Goal: Register for event/course

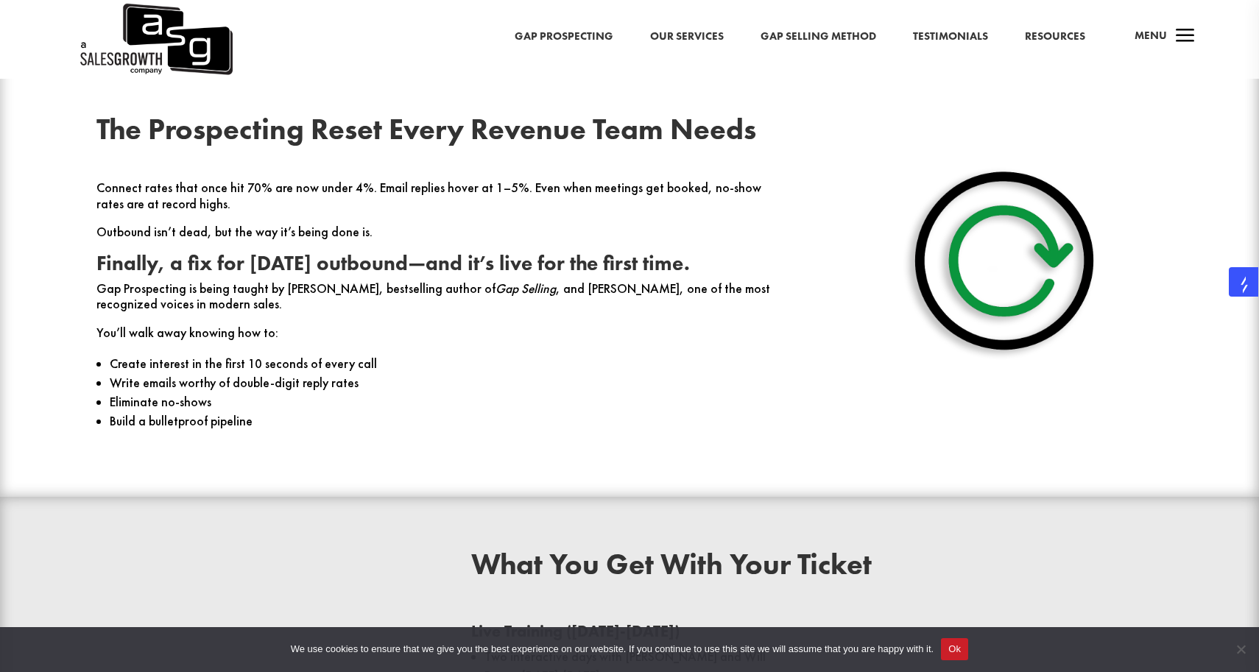
scroll to position [623, 0]
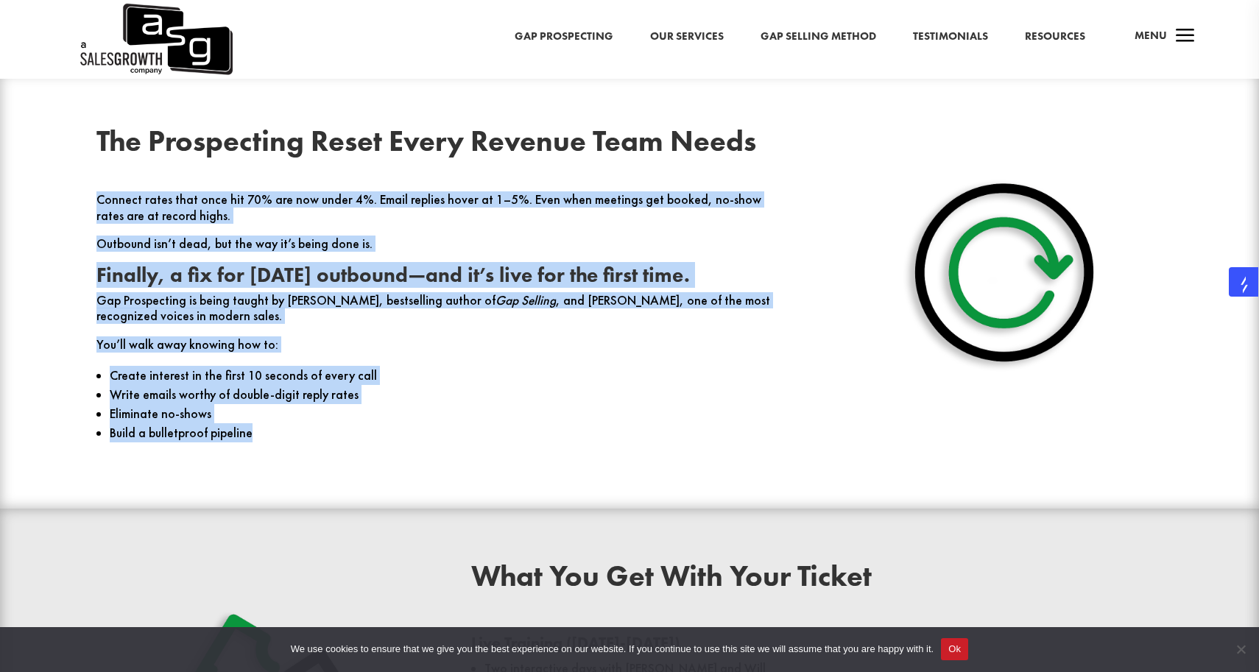
drag, startPoint x: 317, startPoint y: 448, endPoint x: 336, endPoint y: 170, distance: 278.2
click at [336, 170] on div "The Prospecting Reset Every Revenue Team Needs Connect rates that once hit 70% …" at bounding box center [441, 291] width 691 height 329
drag, startPoint x: 487, startPoint y: 441, endPoint x: 337, endPoint y: 204, distance: 280.6
click at [337, 204] on div "Connect rates that once hit 70% are now under 4%. Email replies hover at 1–5%. …" at bounding box center [441, 323] width 691 height 263
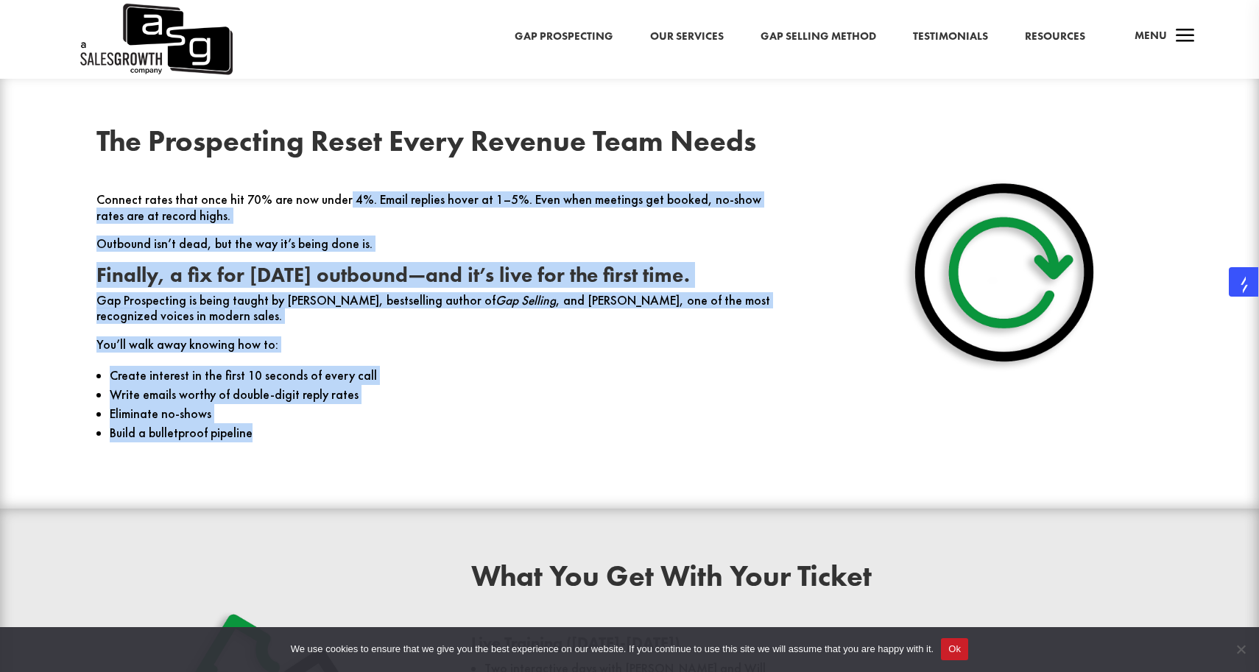
click at [337, 204] on p "Connect rates that once hit 70% are now under 4%. Email replies hover at 1–5%. …" at bounding box center [441, 214] width 691 height 44
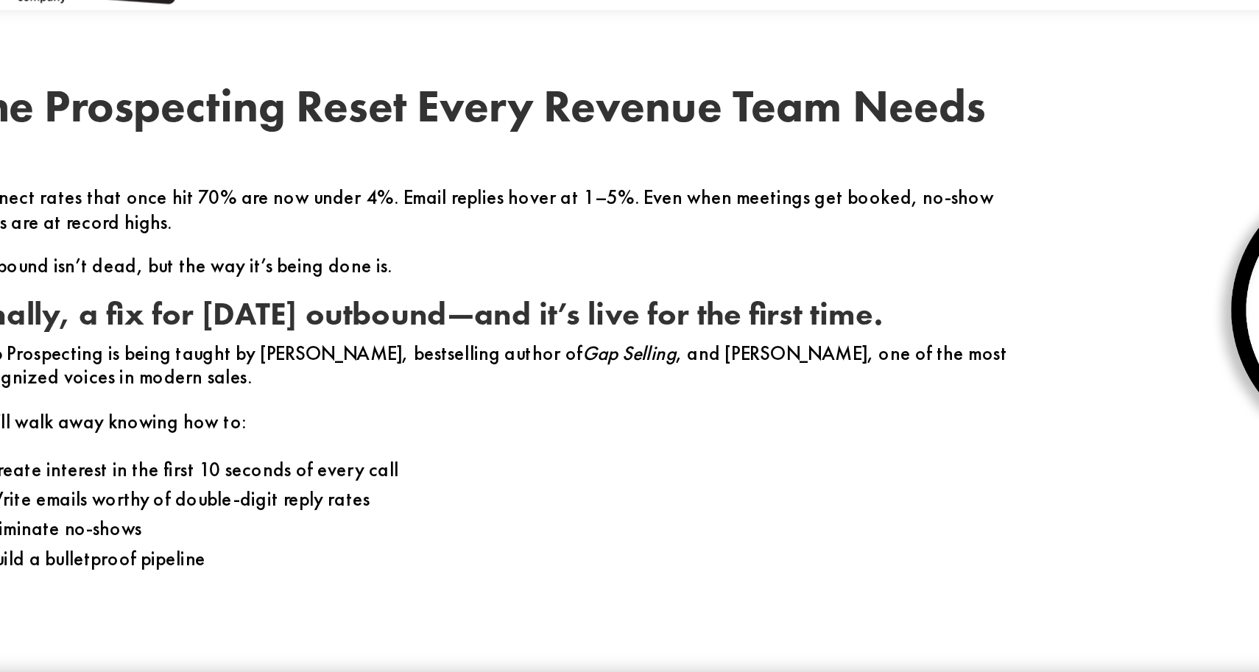
click at [337, 204] on p "Connect rates that once hit 70% are now under 4%. Email replies hover at 1–5%. …" at bounding box center [441, 214] width 691 height 44
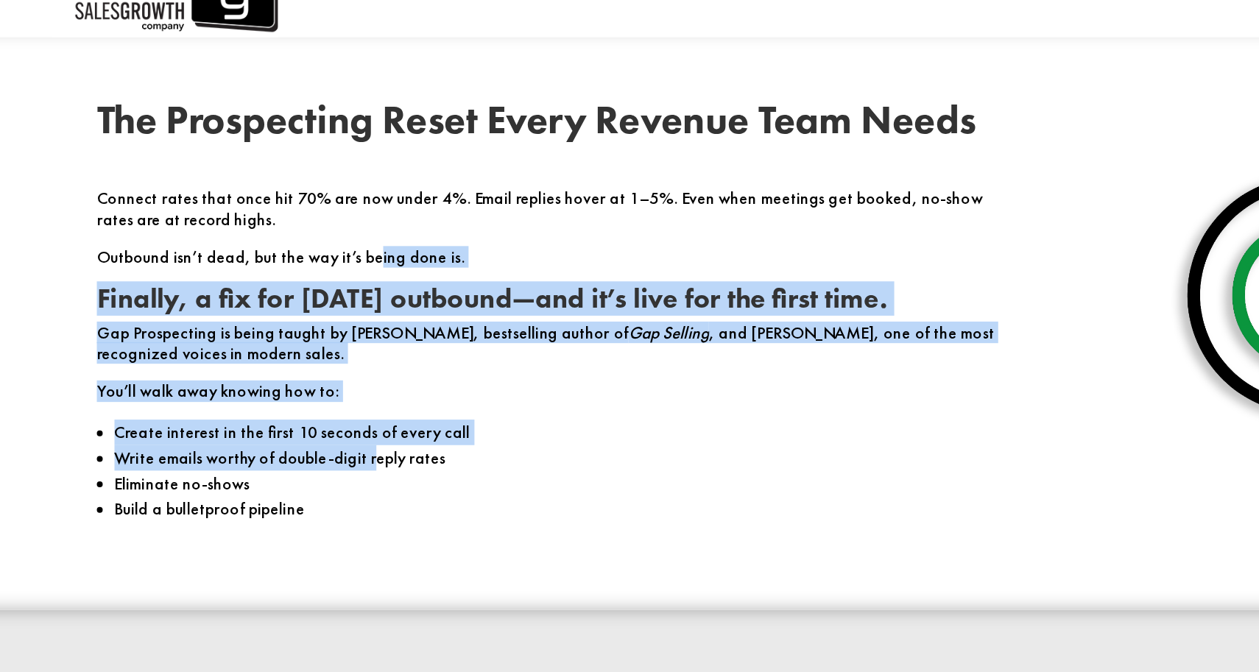
drag, startPoint x: 300, startPoint y: 400, endPoint x: 303, endPoint y: 241, distance: 159.7
click at [303, 241] on div "Connect rates that once hit 70% are now under 4%. Email replies hover at 1–5%. …" at bounding box center [441, 323] width 691 height 263
click at [303, 241] on p "Outbound isn’t dead, but the way it’s being done is." at bounding box center [441, 250] width 691 height 29
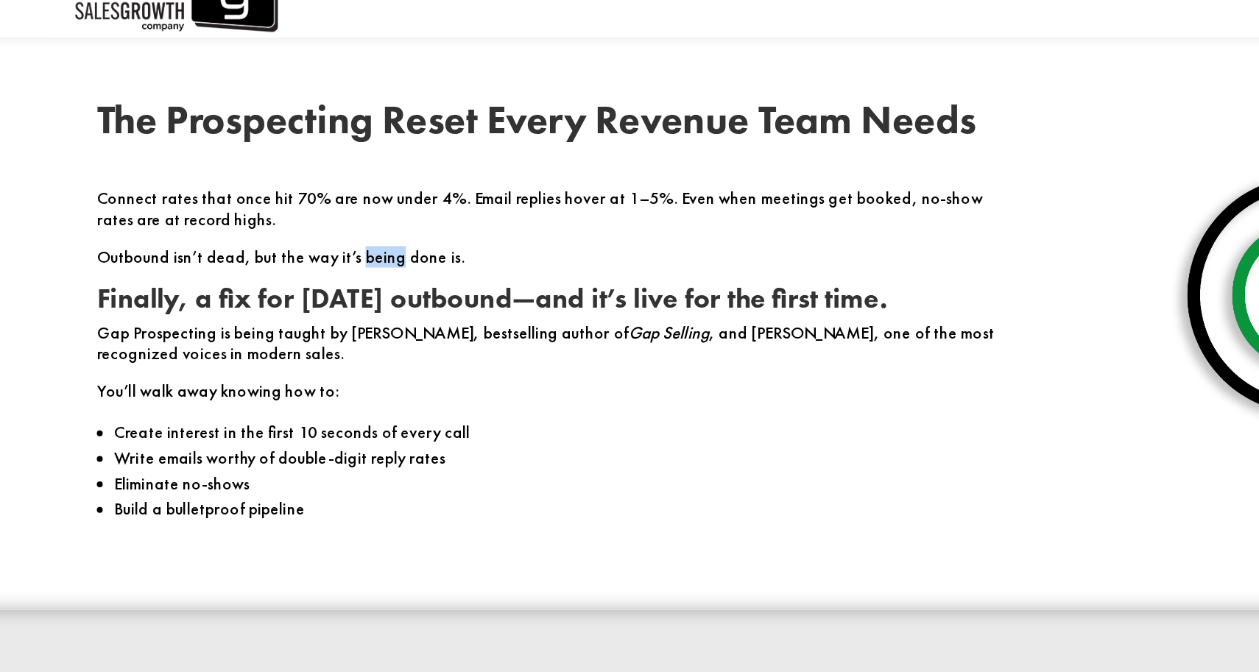
click at [303, 241] on p "Outbound isn’t dead, but the way it’s being done is." at bounding box center [441, 250] width 691 height 29
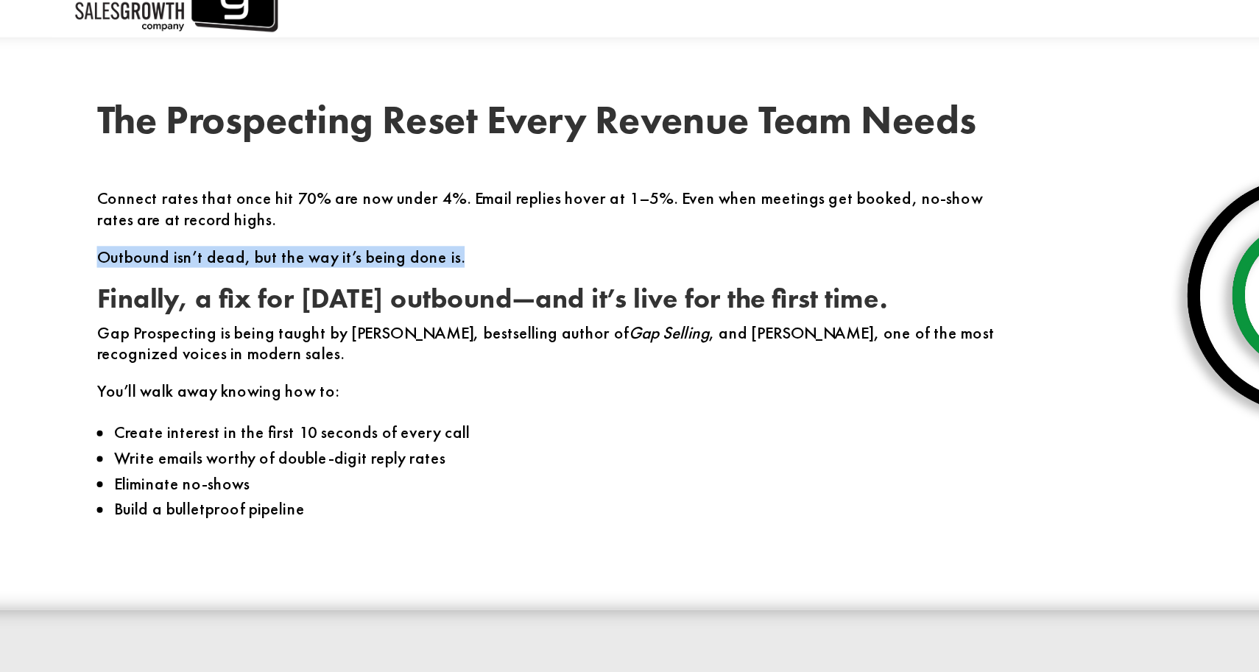
click at [303, 241] on p "Outbound isn’t dead, but the way it’s being done is." at bounding box center [441, 250] width 691 height 29
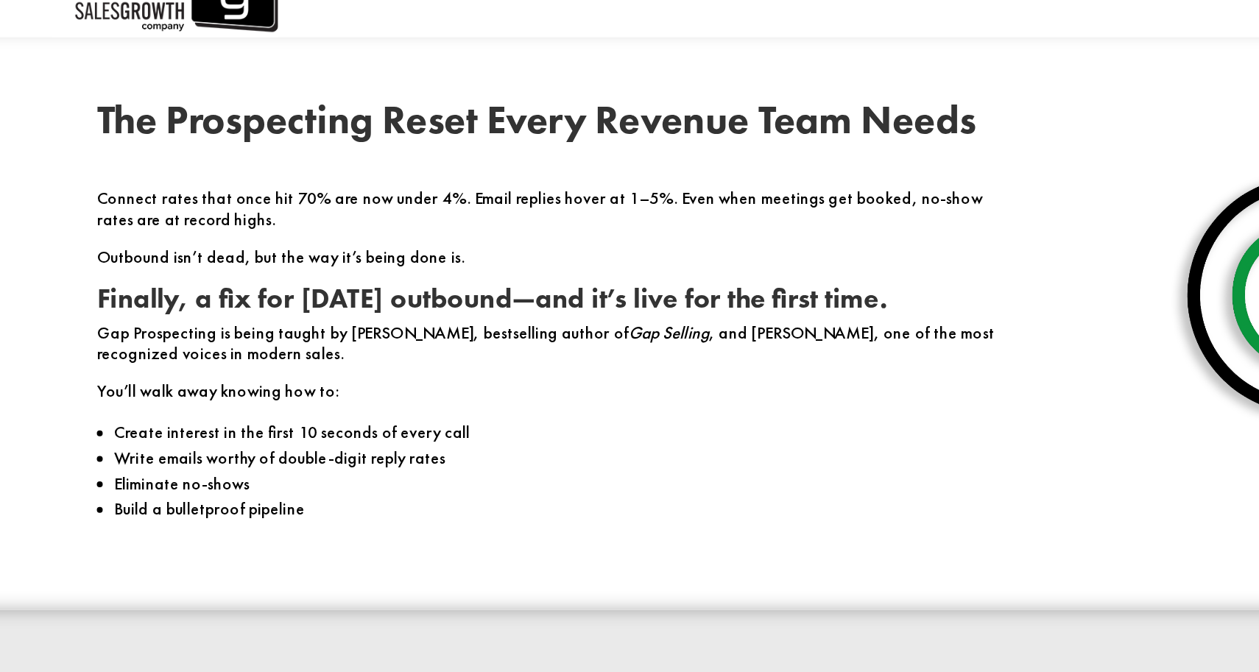
click at [310, 348] on p "You’ll walk away knowing how to:" at bounding box center [441, 351] width 691 height 29
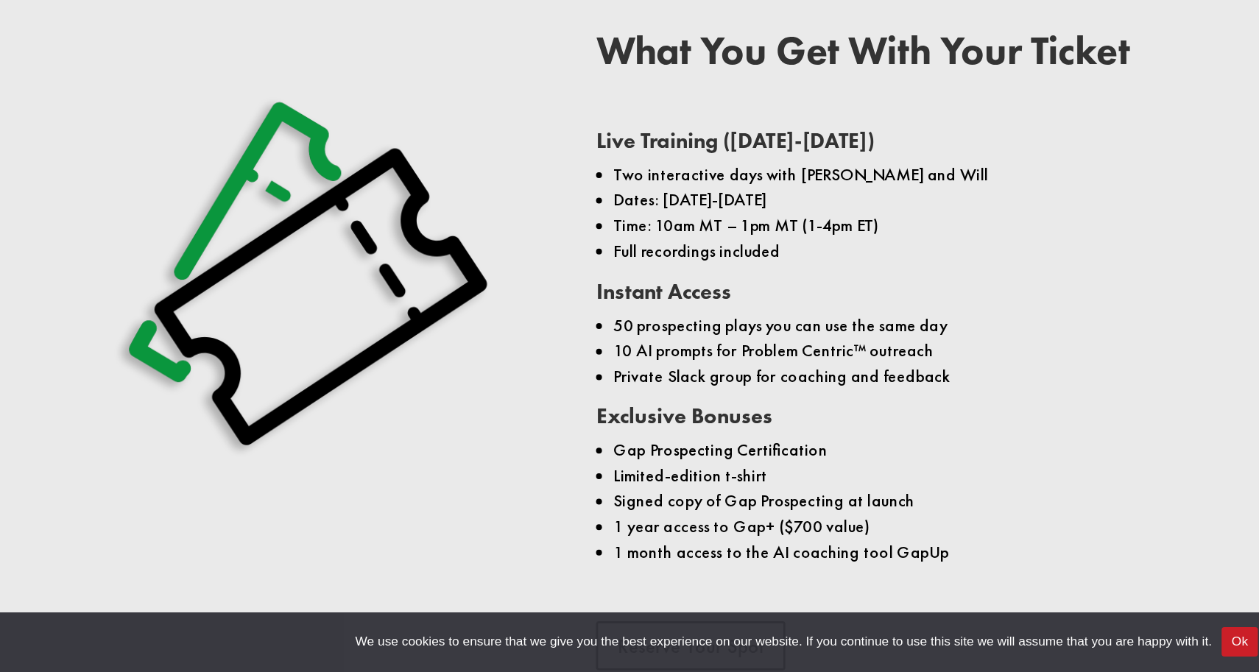
scroll to position [993, 0]
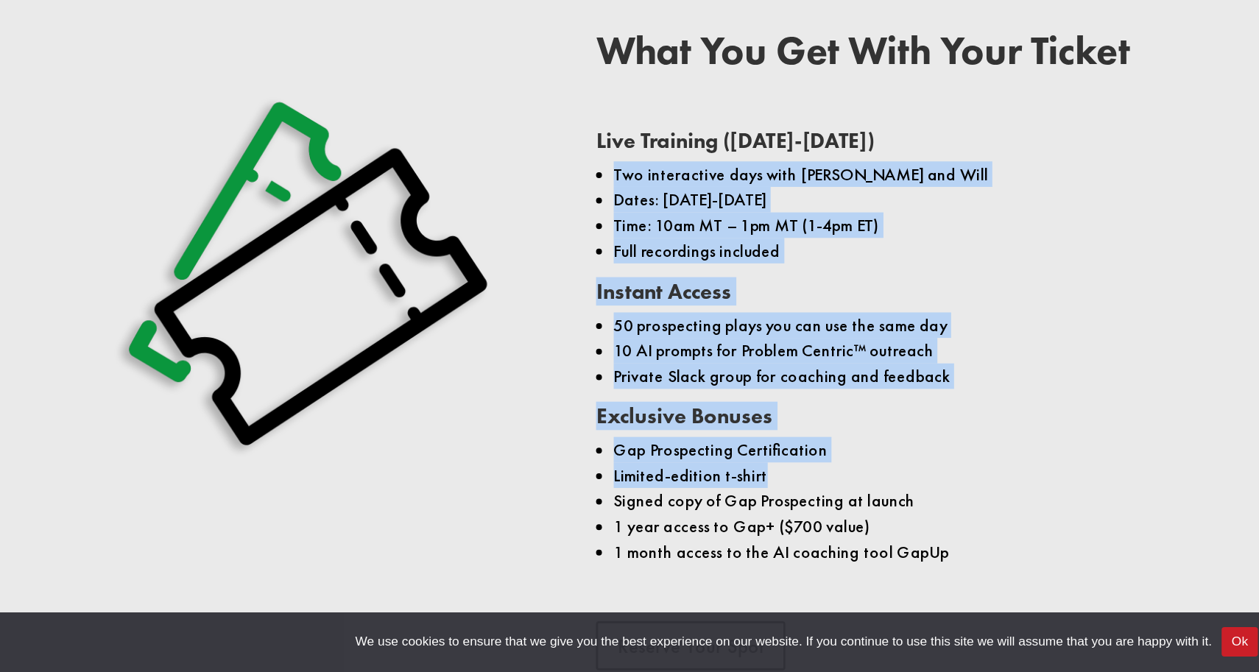
drag, startPoint x: 652, startPoint y: 520, endPoint x: 482, endPoint y: 292, distance: 284.0
click at [482, 292] on div "Live Training ([DATE]-[DATE]) Two interactive days with [PERSON_NAME] and Will …" at bounding box center [816, 431] width 691 height 347
click at [482, 292] on ul "Two interactive days with [PERSON_NAME] and Will Dates: [DATE]-[DATE] Time: 10a…" at bounding box center [816, 334] width 691 height 90
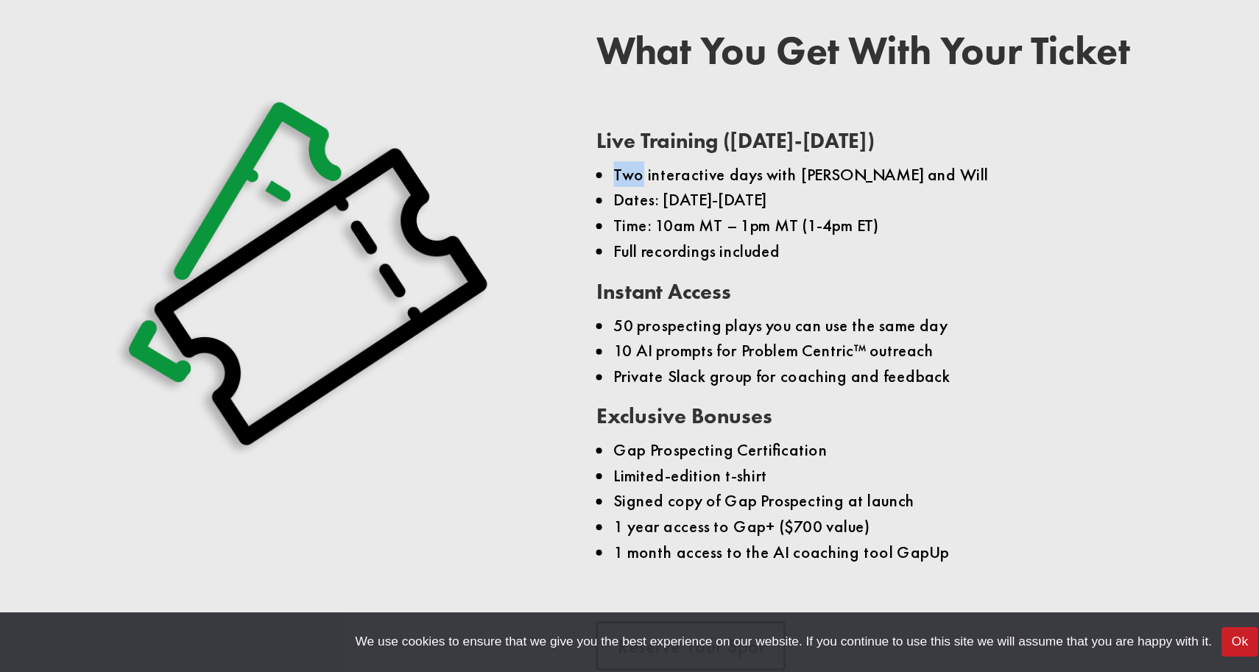
click at [482, 292] on ul "Two interactive days with [PERSON_NAME] and Will Dates: [DATE]-[DATE] Time: 10a…" at bounding box center [816, 334] width 691 height 90
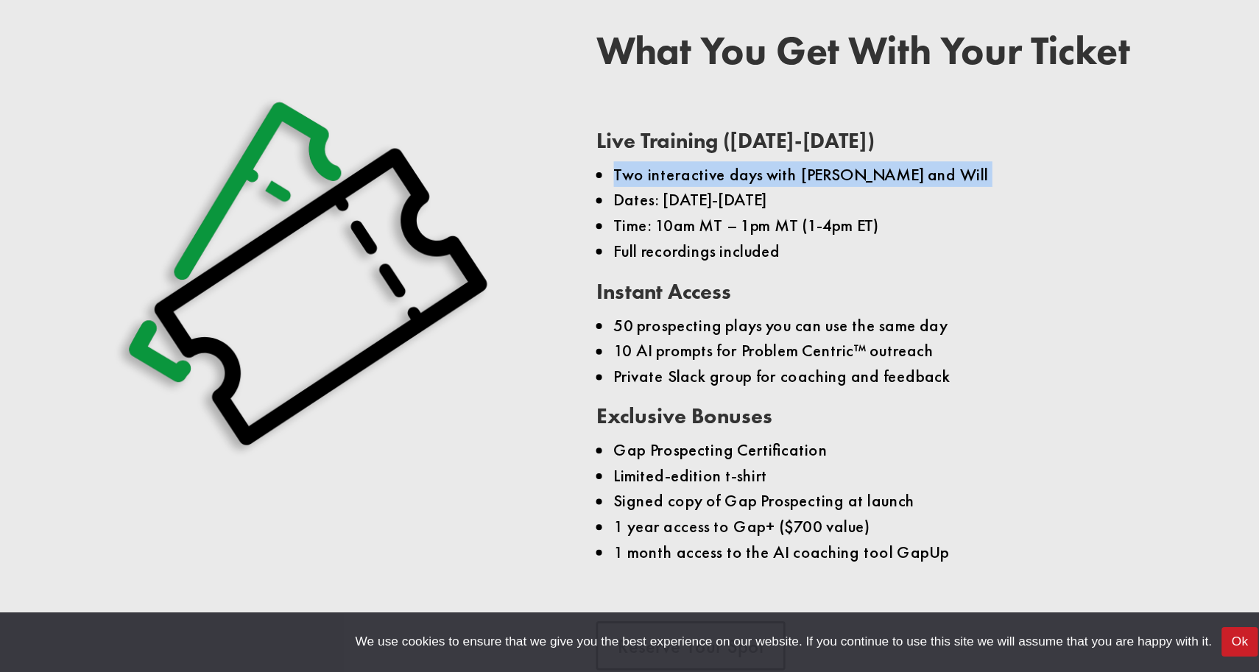
click at [482, 292] on ul "Two interactive days with [PERSON_NAME] and Will Dates: [DATE]-[DATE] Time: 10a…" at bounding box center [816, 334] width 691 height 90
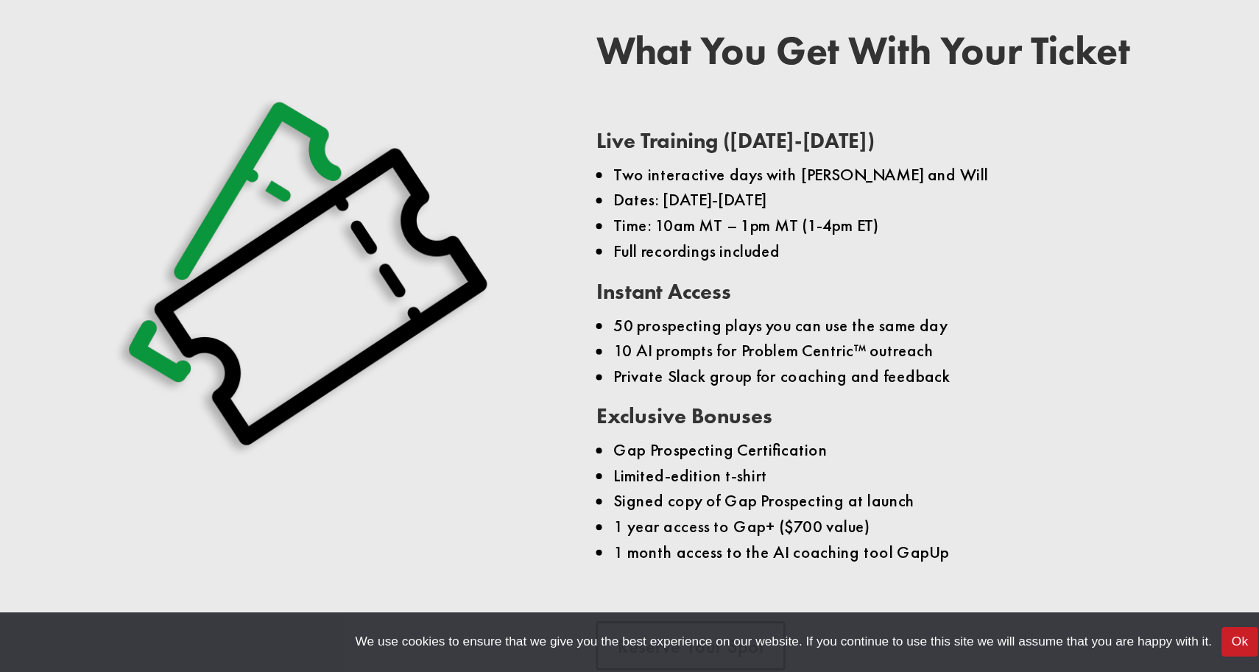
click at [575, 534] on li "Signed copy of Gap Prospecting at launch" at bounding box center [823, 543] width 678 height 19
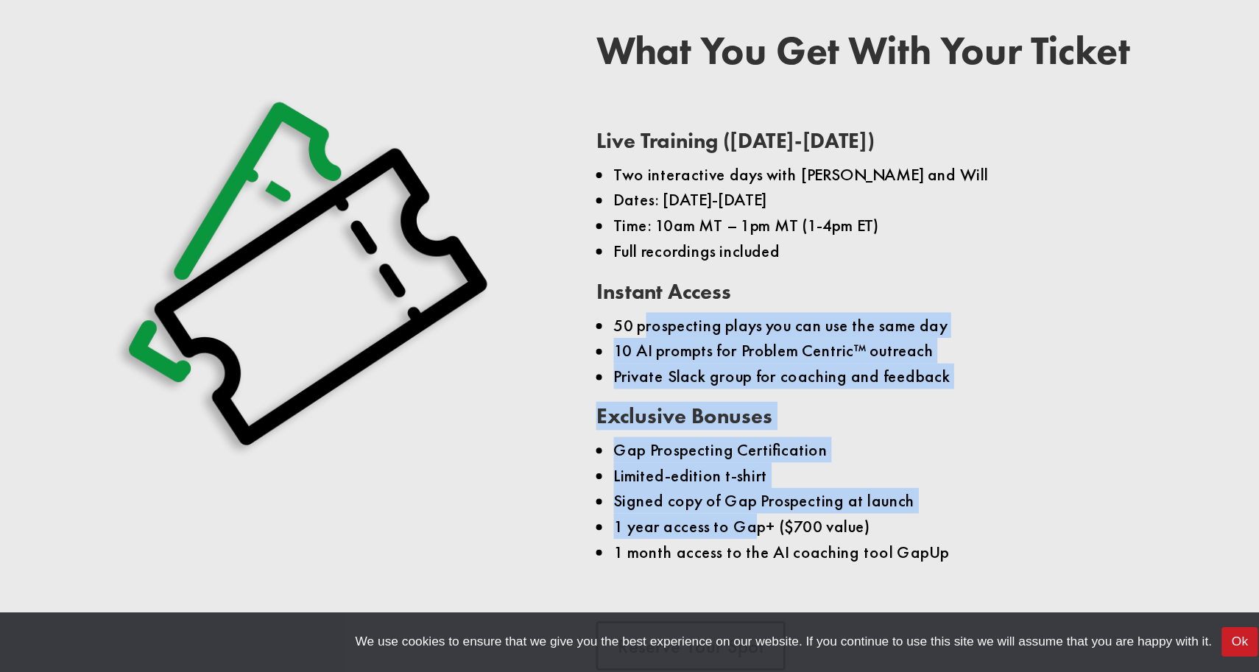
drag, startPoint x: 587, startPoint y: 558, endPoint x: 509, endPoint y: 406, distance: 170.5
click at [509, 406] on div "Live Training ([DATE]-[DATE]) Two interactive days with [PERSON_NAME] and Will …" at bounding box center [816, 431] width 691 height 347
click at [509, 406] on li "50 prospecting plays you can use the same day" at bounding box center [823, 411] width 678 height 19
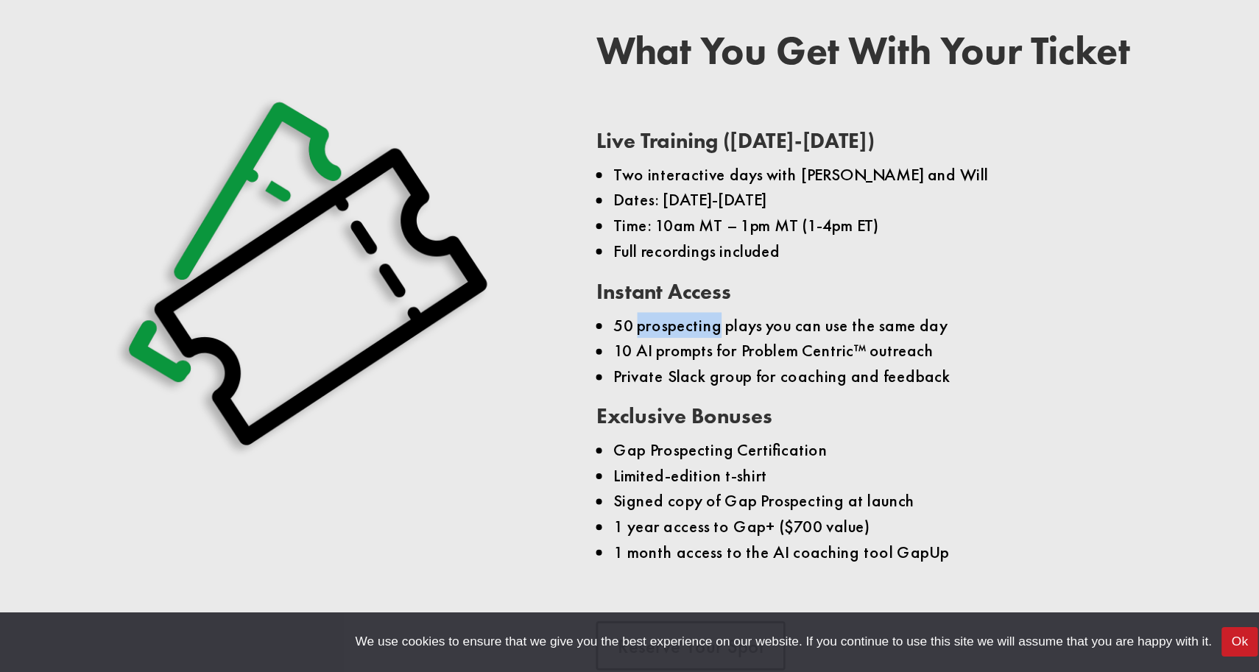
click at [509, 406] on li "50 prospecting plays you can use the same day" at bounding box center [823, 411] width 678 height 19
click at [522, 445] on li "Private Slack group for coaching and feedback" at bounding box center [823, 449] width 678 height 19
click at [542, 434] on li "10 AI prompts for Problem Centric™ outreach" at bounding box center [823, 430] width 678 height 19
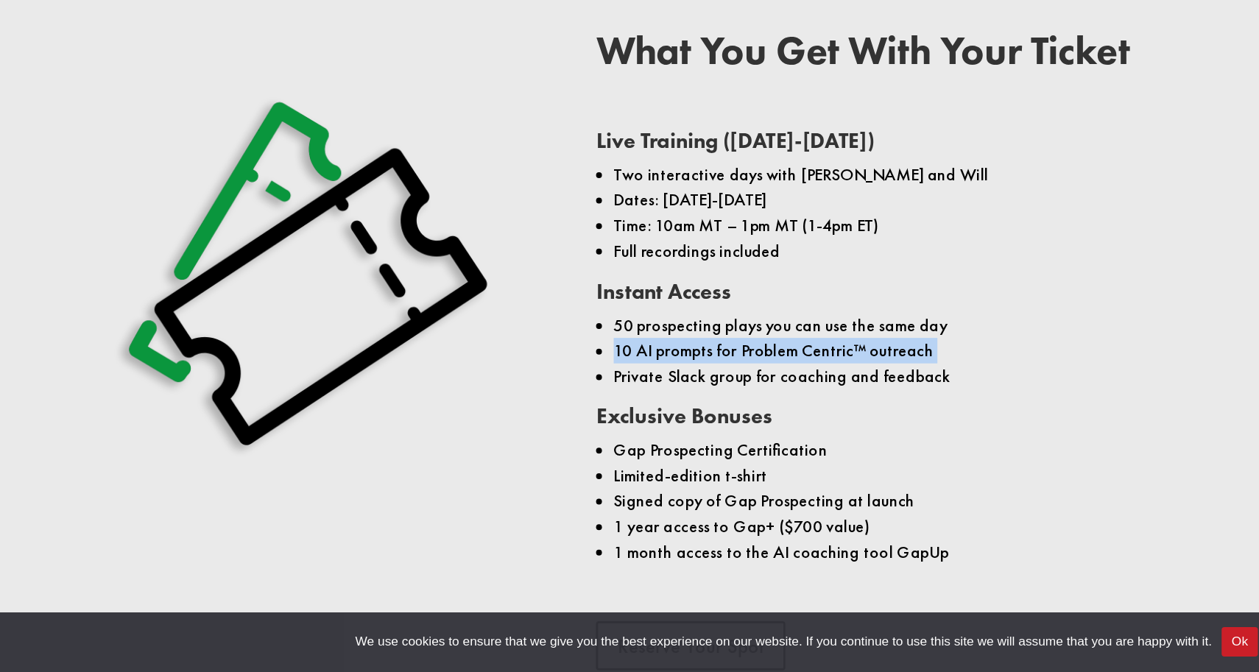
click at [542, 434] on li "10 AI prompts for Problem Centric™ outreach" at bounding box center [823, 430] width 678 height 19
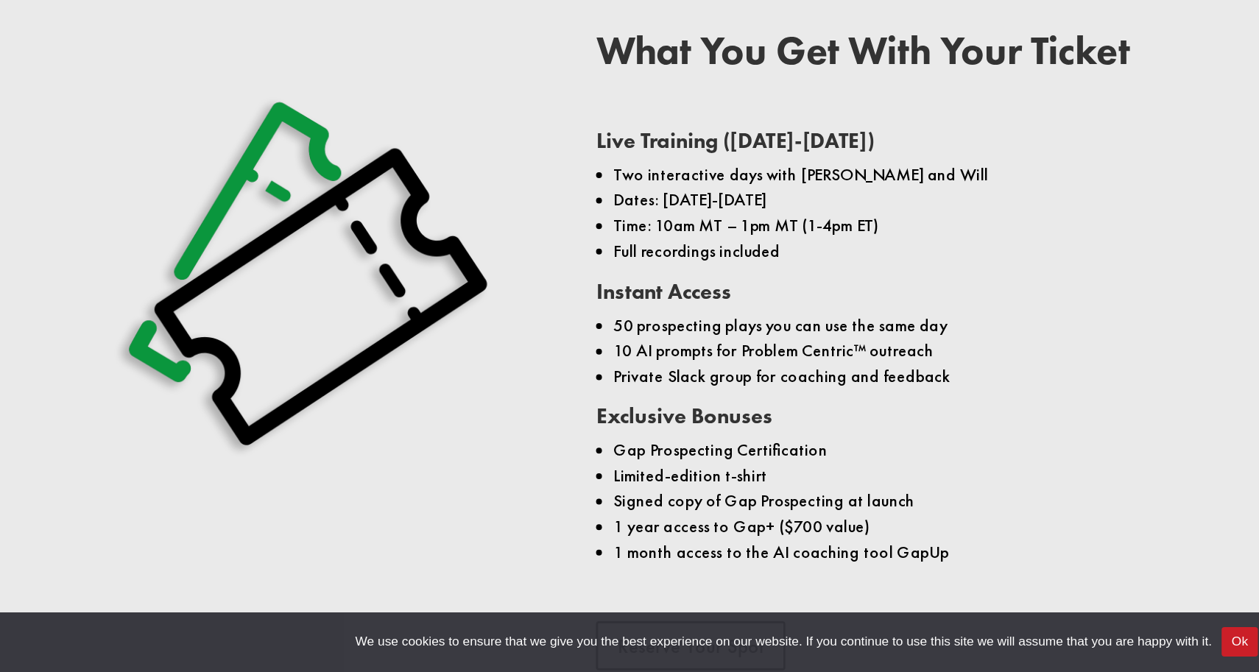
click at [542, 525] on span "Limited-edition t-shirt" at bounding box center [542, 524] width 116 height 16
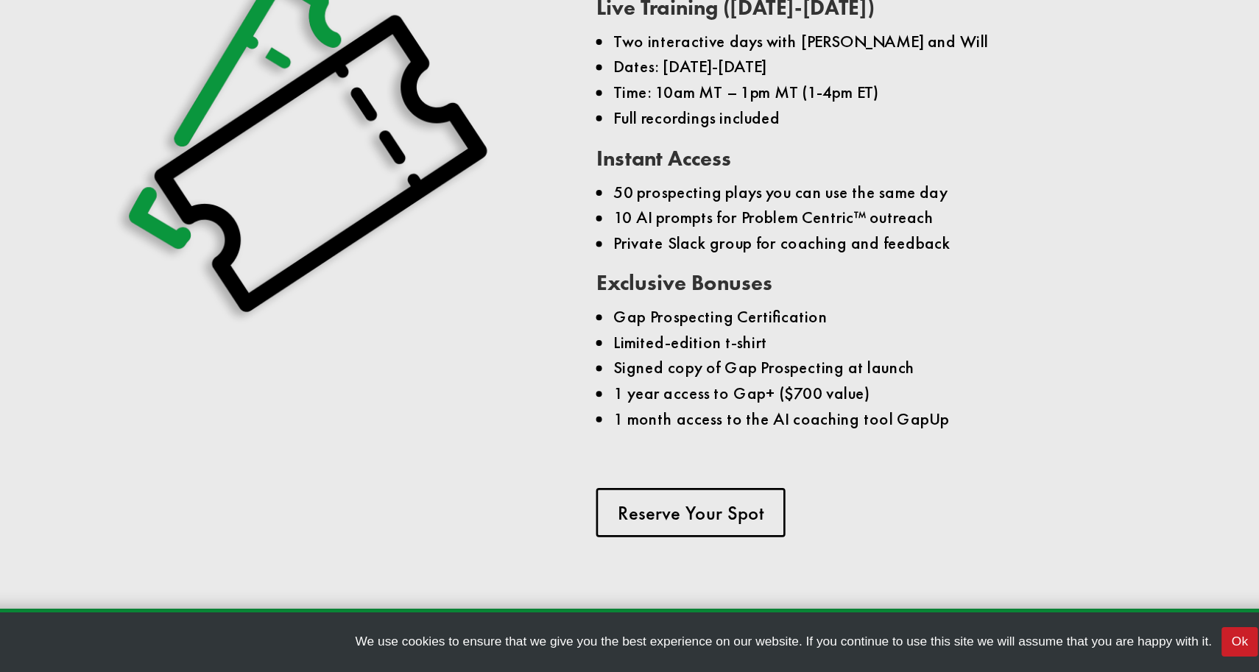
scroll to position [1148, 0]
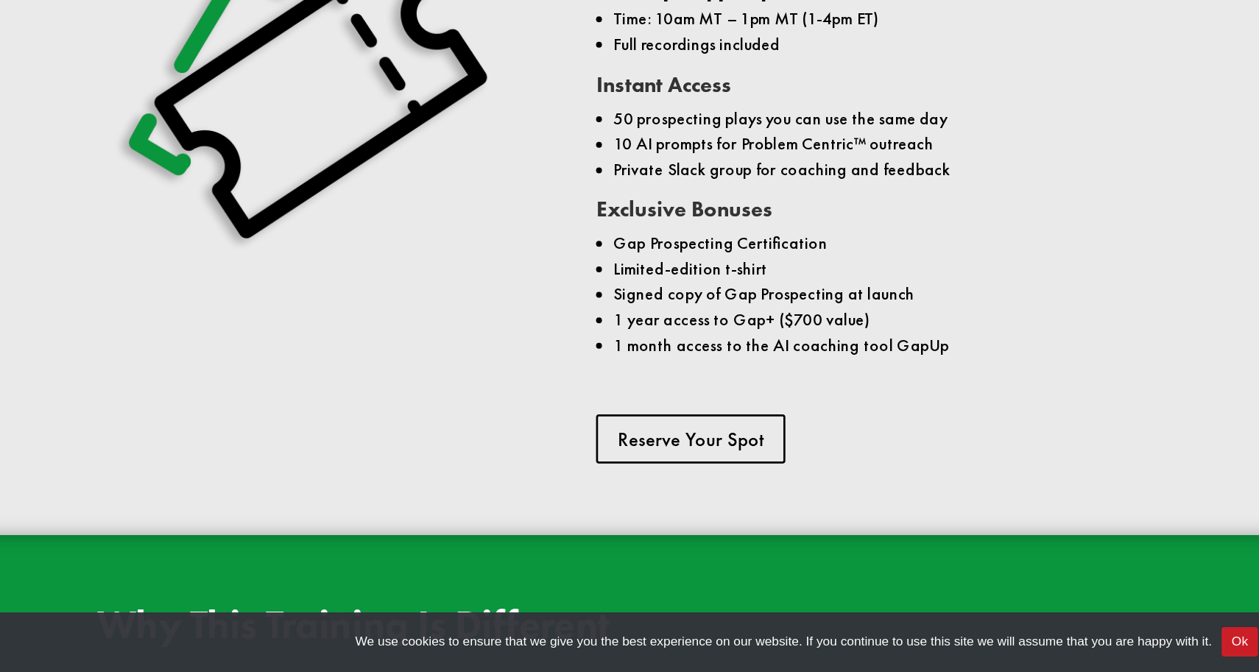
click at [581, 401] on li "1 year access to Gap+ ($700 value)" at bounding box center [823, 406] width 678 height 19
click at [581, 426] on li "1 month access to the AI coaching tool GapUp" at bounding box center [823, 426] width 678 height 19
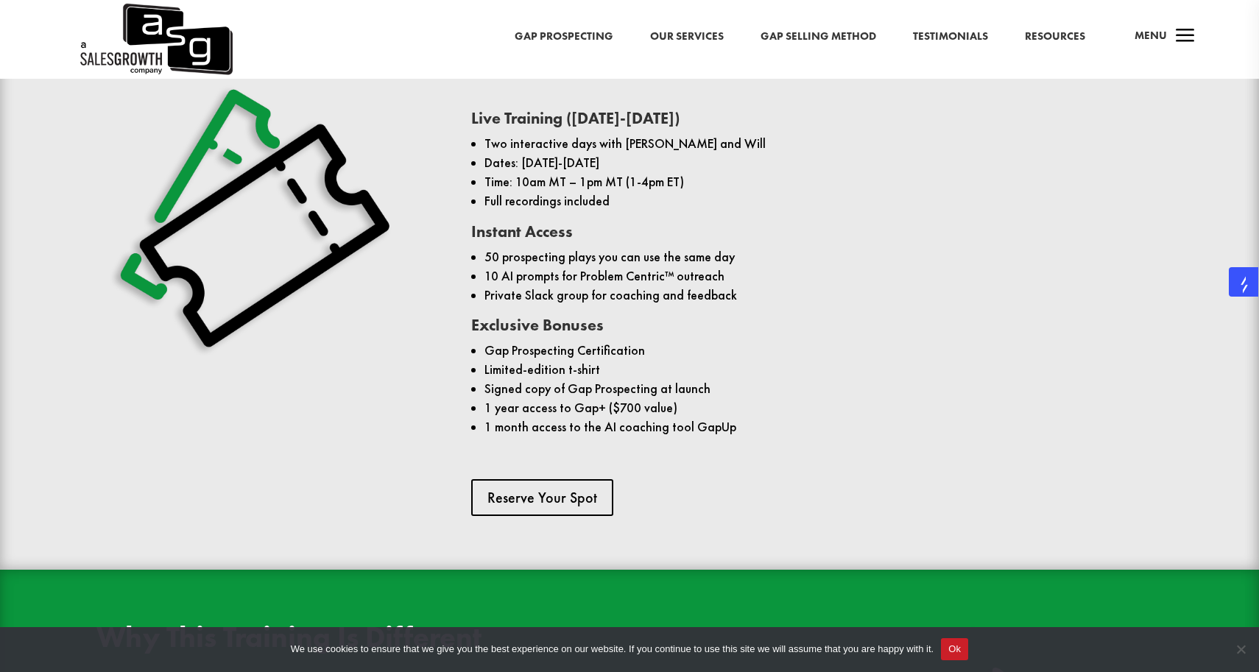
click at [968, 650] on button "Ok" at bounding box center [954, 649] width 27 height 22
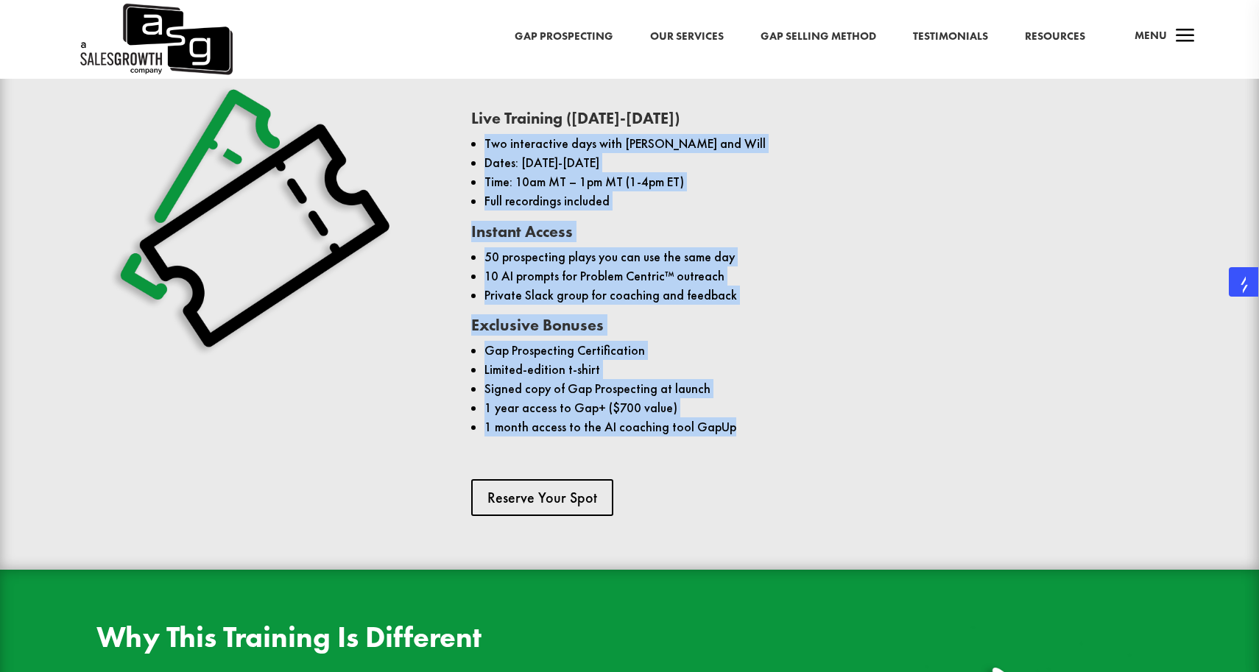
drag, startPoint x: 717, startPoint y: 467, endPoint x: 470, endPoint y: 134, distance: 415.2
click at [470, 134] on div "What You Get With Your Ticket Live Training ([DATE]-[DATE]) Two interactive day…" at bounding box center [629, 276] width 1133 height 518
drag, startPoint x: 470, startPoint y: 134, endPoint x: 699, endPoint y: 479, distance: 414.2
click at [699, 479] on div "What You Get With Your Ticket Live Training ([DATE]-[DATE]) Two interactive day…" at bounding box center [629, 276] width 1133 height 518
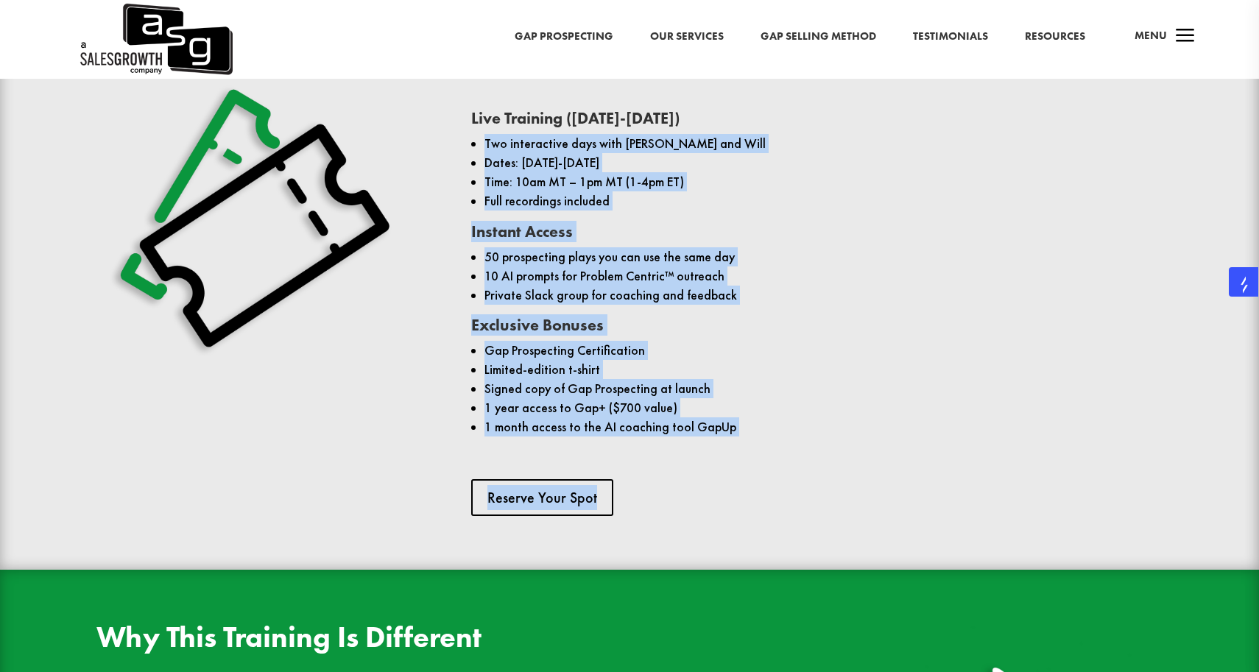
click at [699, 479] on div "Reserve Your Spot" at bounding box center [816, 497] width 691 height 37
drag, startPoint x: 699, startPoint y: 488, endPoint x: 483, endPoint y: 151, distance: 400.2
click at [483, 151] on div "What You Get With Your Ticket Live Training ([DATE]-[DATE]) Two interactive day…" at bounding box center [816, 276] width 691 height 478
click at [483, 151] on ul "Two interactive days with [PERSON_NAME] and Will Dates: [DATE]-[DATE] Time: 10a…" at bounding box center [816, 179] width 691 height 90
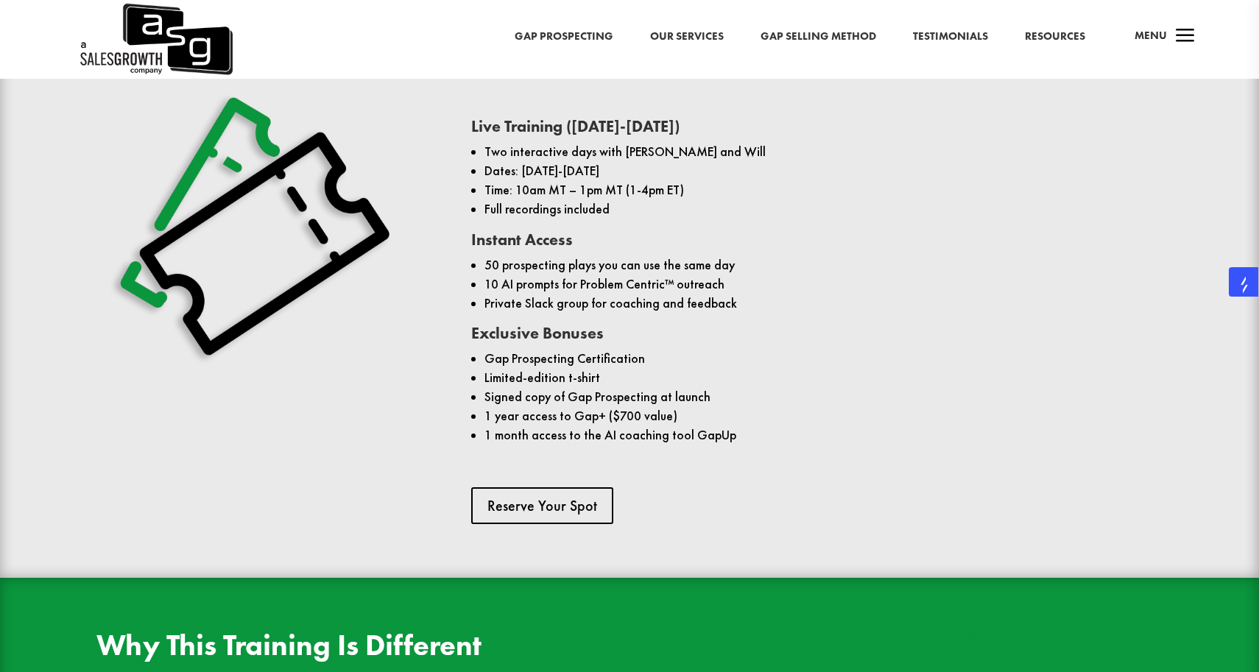
scroll to position [1129, 0]
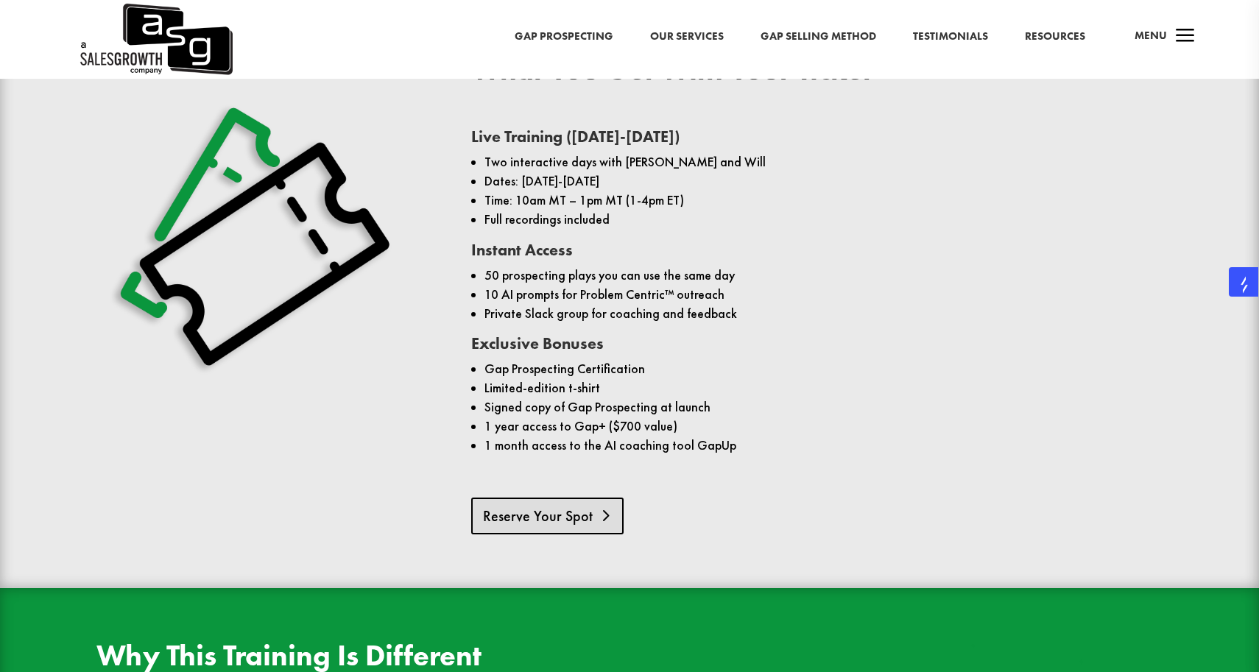
click at [556, 531] on link "Reserve Your Spot" at bounding box center [547, 516] width 152 height 37
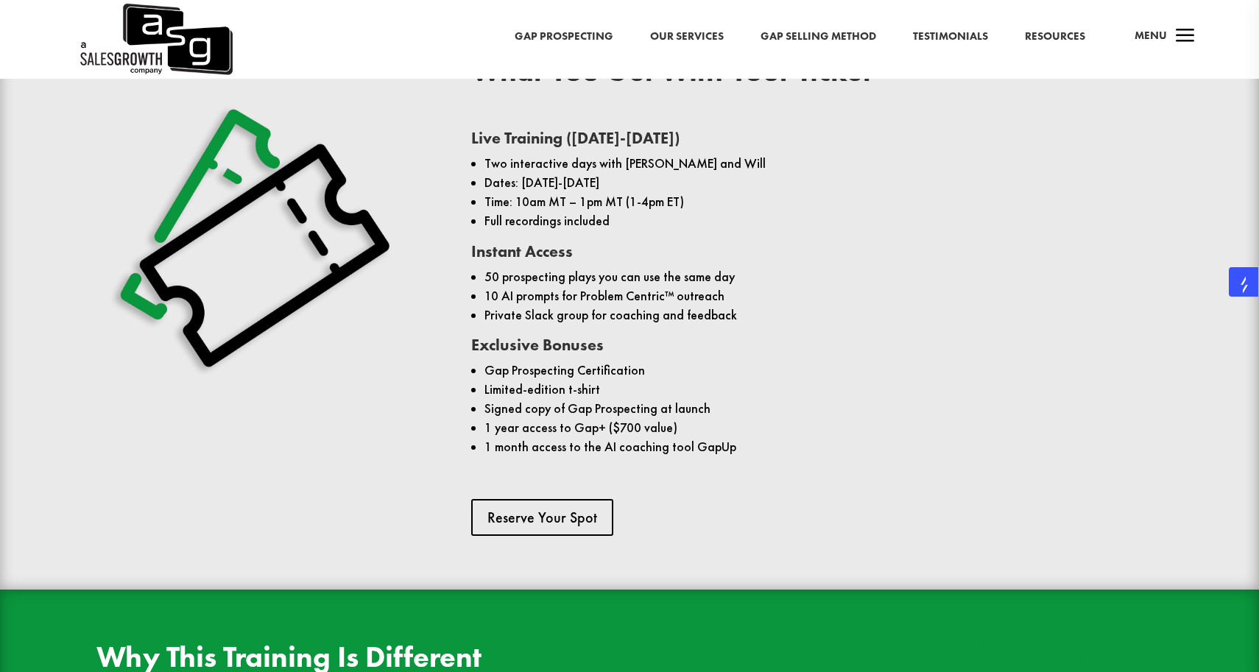
scroll to position [1128, 0]
